Goal: Navigation & Orientation: Find specific page/section

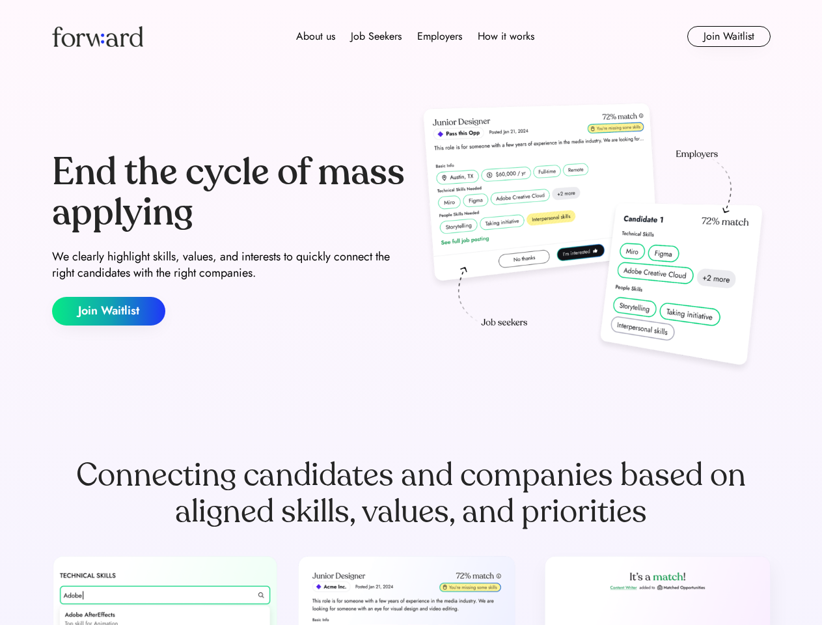
click at [411, 312] on div "End the cycle of mass applying We clearly highlight skills, values, and interes…" at bounding box center [411, 239] width 718 height 280
click at [411, 36] on div "About us Job Seekers Employers How it works" at bounding box center [415, 37] width 513 height 16
click at [98, 36] on img at bounding box center [97, 36] width 91 height 21
click at [415, 36] on div "About us Job Seekers Employers How it works" at bounding box center [415, 37] width 513 height 16
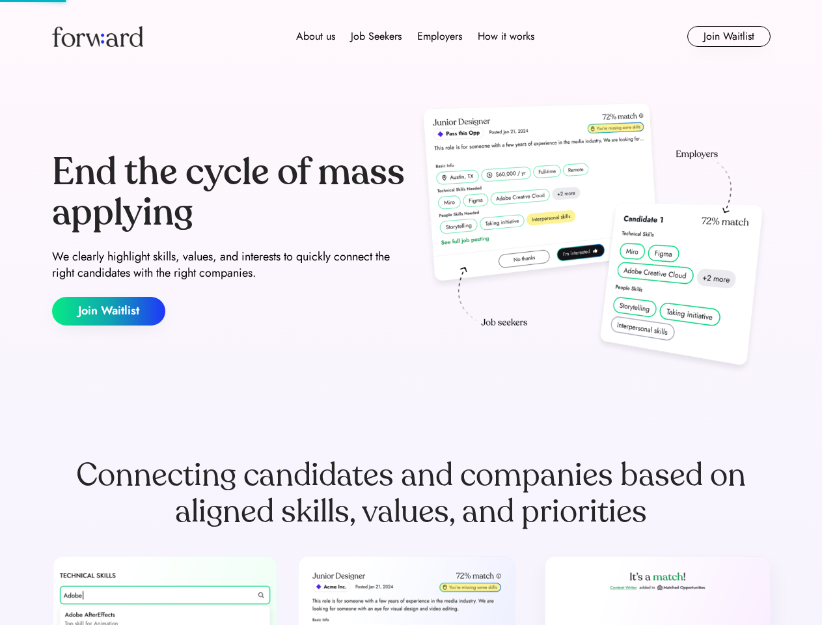
click at [316, 36] on div "About us" at bounding box center [315, 37] width 39 height 16
click at [376, 36] on div "Job Seekers" at bounding box center [376, 37] width 51 height 16
click at [439, 36] on div "Employers" at bounding box center [439, 37] width 45 height 16
click at [505, 36] on div "How it works" at bounding box center [506, 37] width 57 height 16
click at [728, 36] on button "Join Waitlist" at bounding box center [728, 36] width 83 height 21
